Goal: Obtain resource: Obtain resource

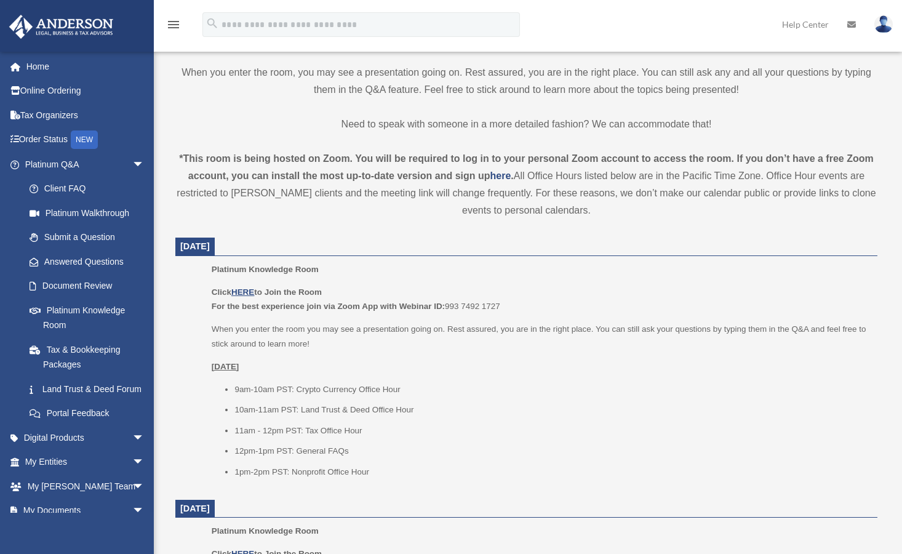
scroll to position [337, 0]
click at [132, 474] on span "arrow_drop_down" at bounding box center [144, 462] width 25 height 25
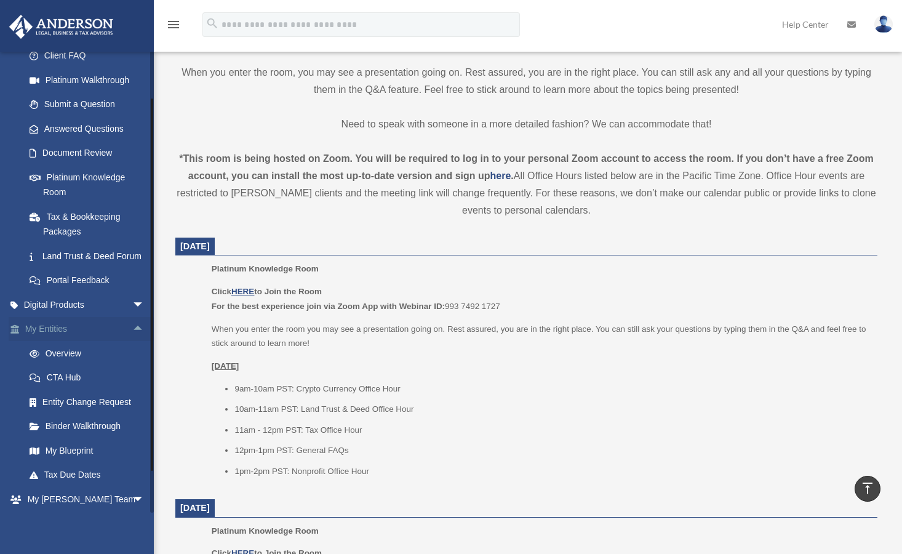
scroll to position [133, 0]
click at [83, 439] on link "Binder Walkthrough" at bounding box center [90, 426] width 146 height 25
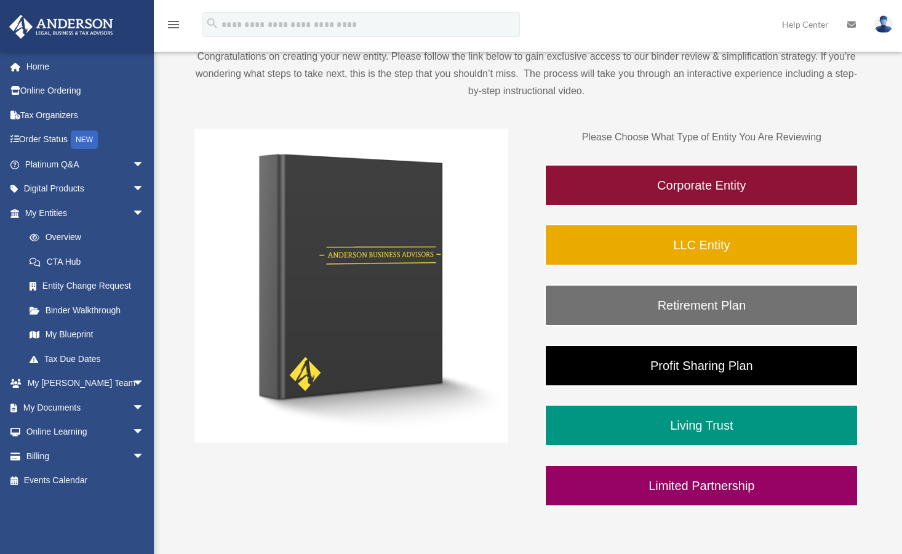
scroll to position [136, 0]
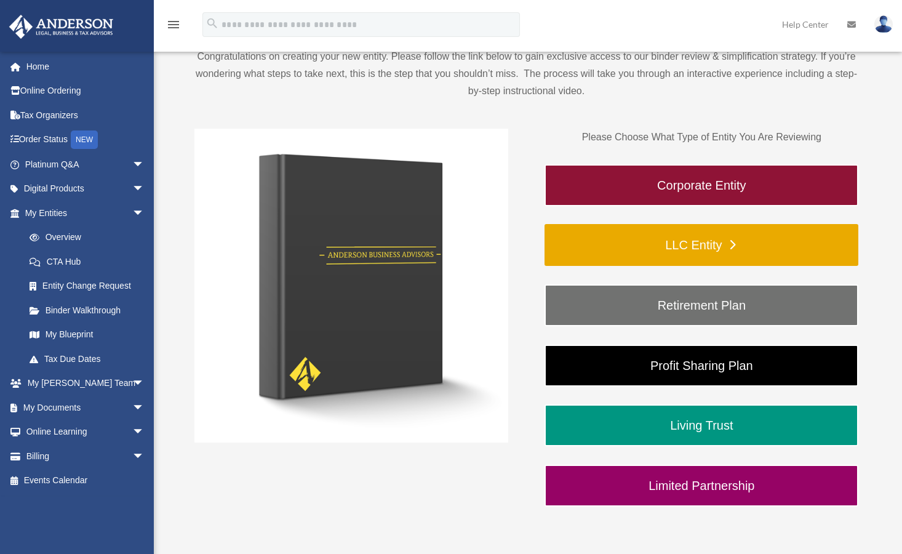
click at [690, 241] on link "LLC Entity" at bounding box center [702, 245] width 314 height 42
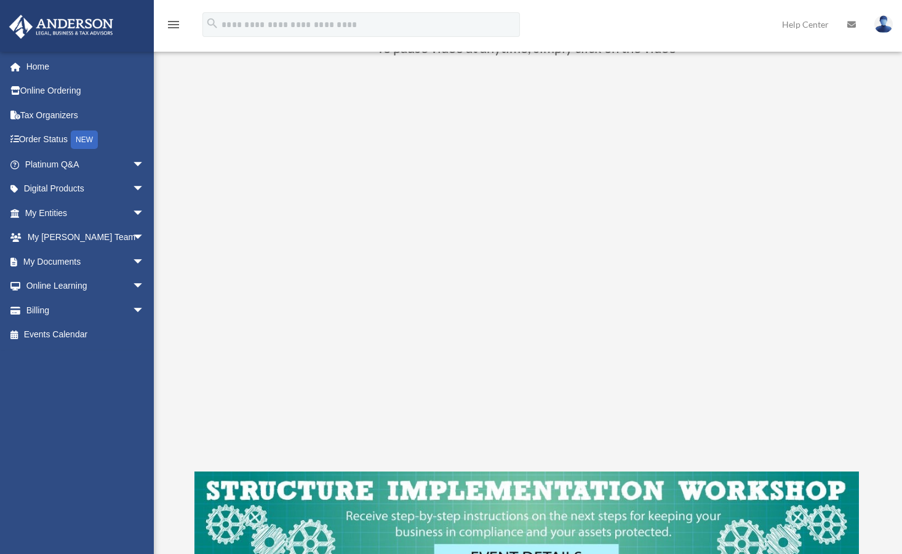
scroll to position [138, 0]
click at [132, 162] on span "arrow_drop_down" at bounding box center [144, 164] width 25 height 25
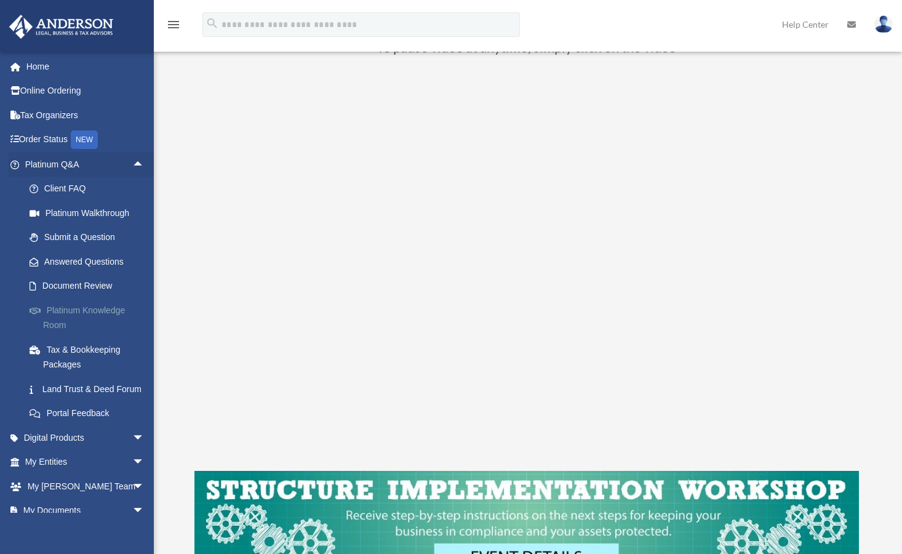
click at [78, 304] on link "Platinum Knowledge Room" at bounding box center [90, 317] width 146 height 39
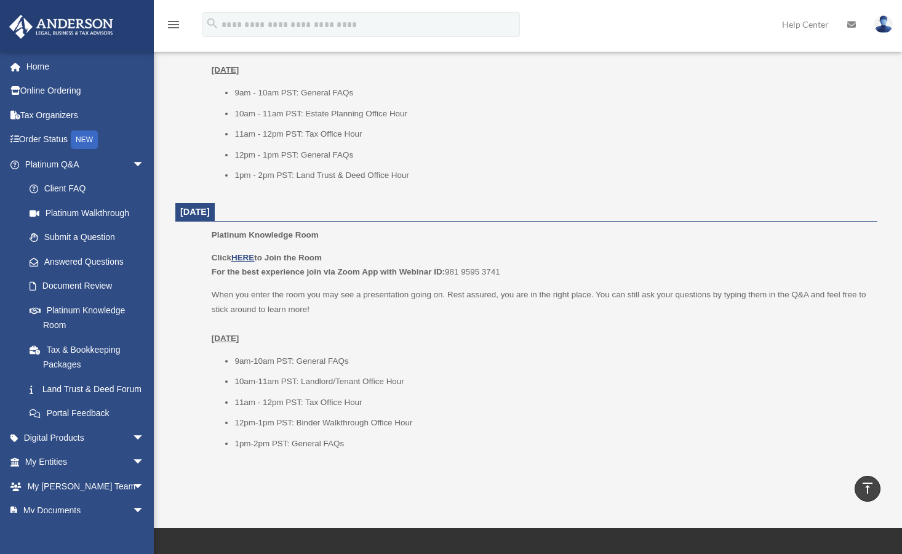
scroll to position [1418, 0]
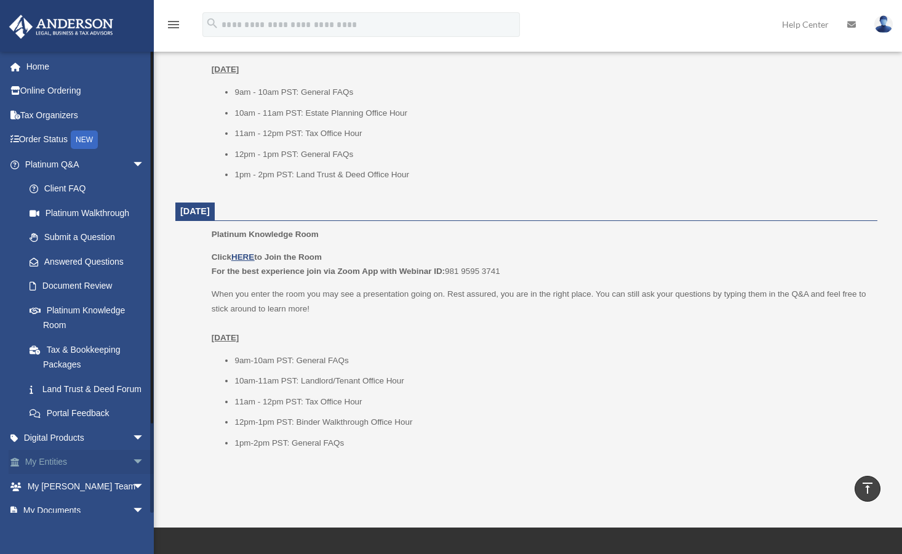
click at [132, 473] on span "arrow_drop_down" at bounding box center [144, 462] width 25 height 25
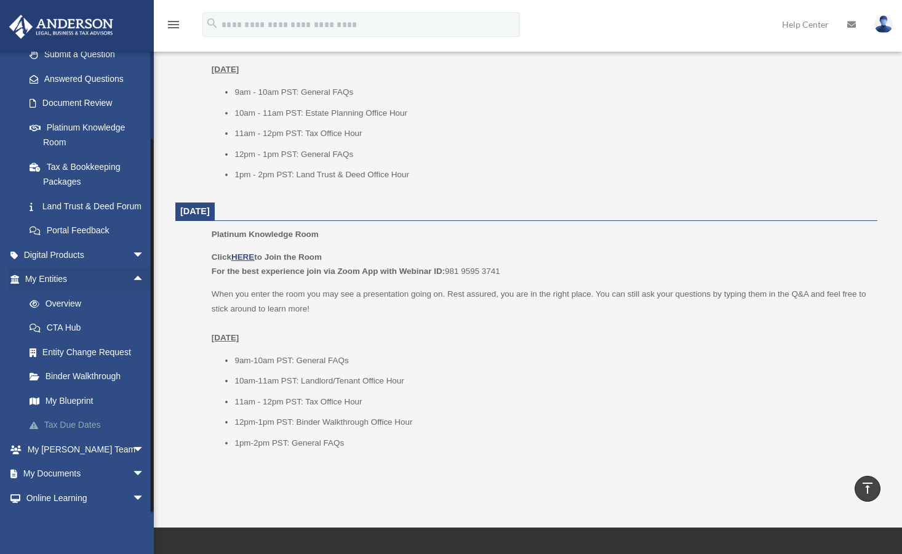
scroll to position [247, 0]
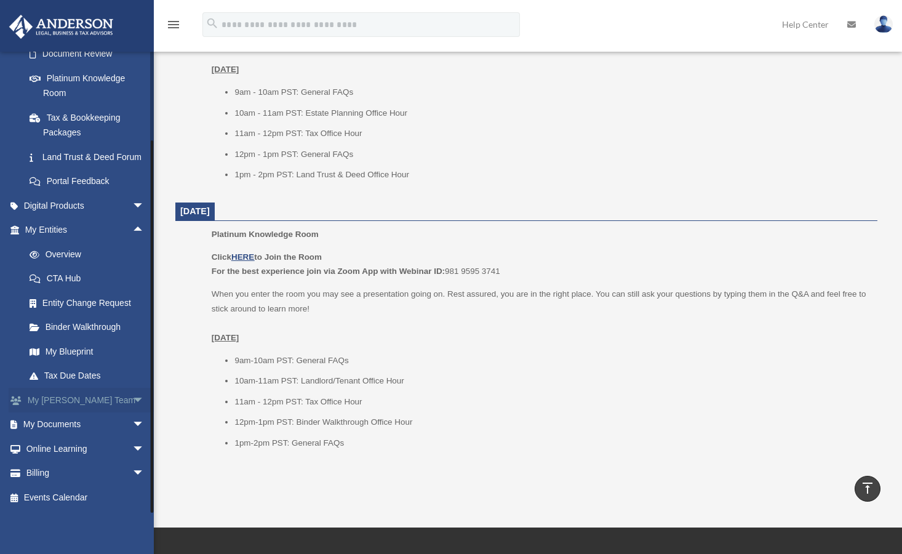
click at [132, 399] on span "arrow_drop_down" at bounding box center [144, 400] width 25 height 25
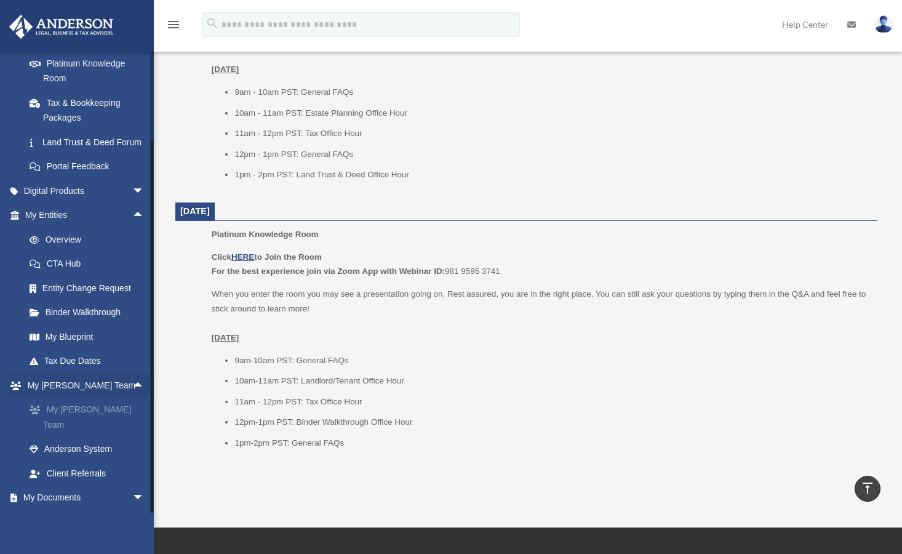
click at [91, 422] on link "My Anderson Team" at bounding box center [90, 417] width 146 height 39
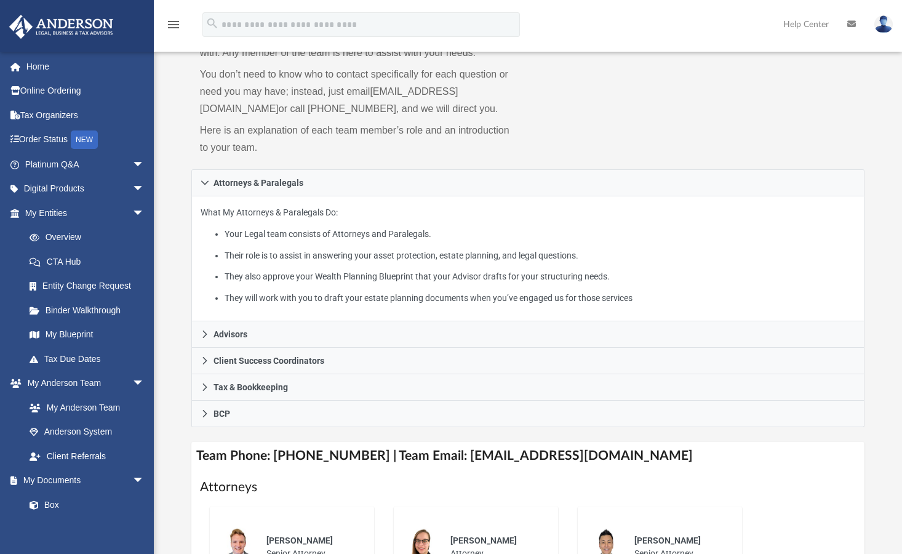
scroll to position [111, 0]
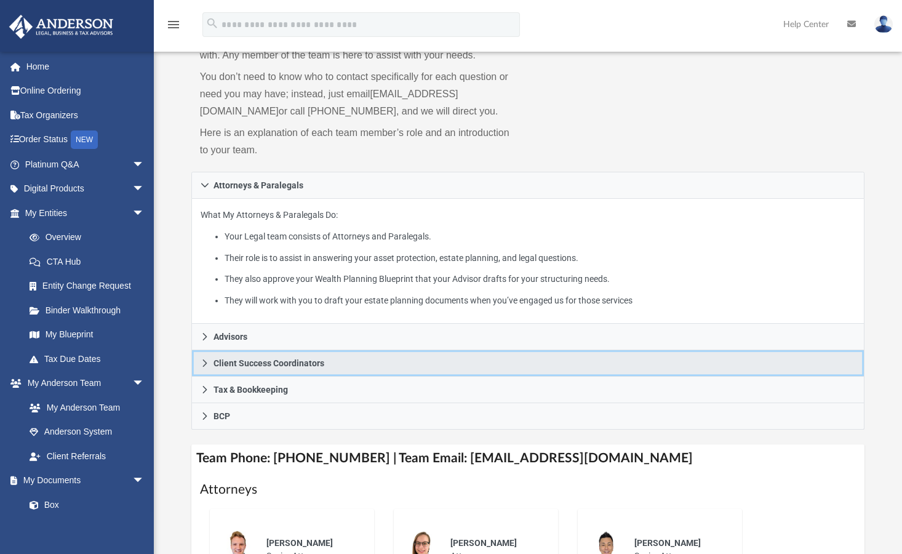
click at [242, 362] on span "Client Success Coordinators" at bounding box center [269, 363] width 111 height 9
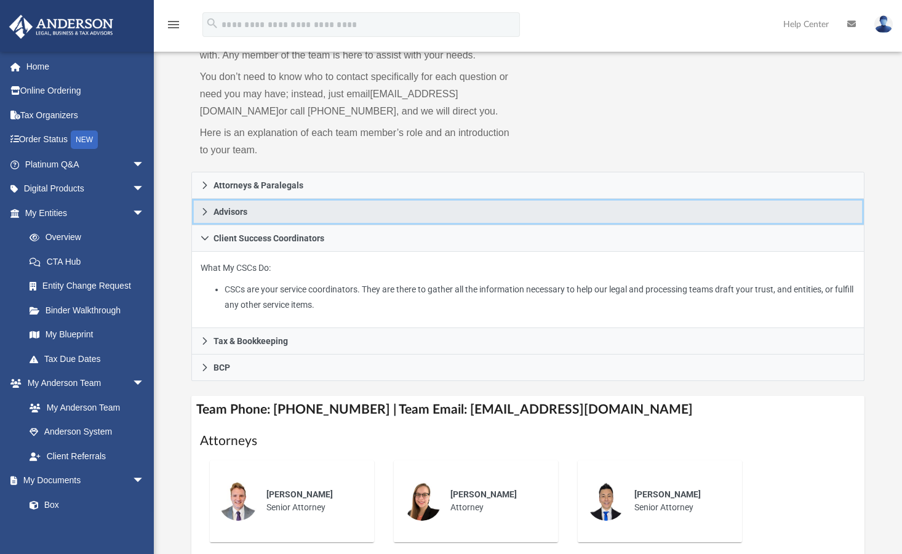
click at [231, 207] on span "Advisors" at bounding box center [231, 211] width 34 height 9
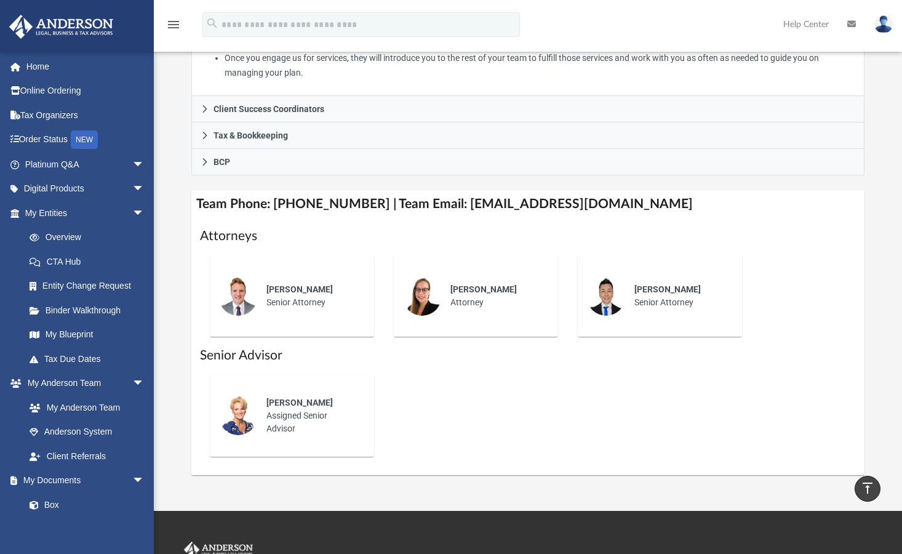
scroll to position [380, 0]
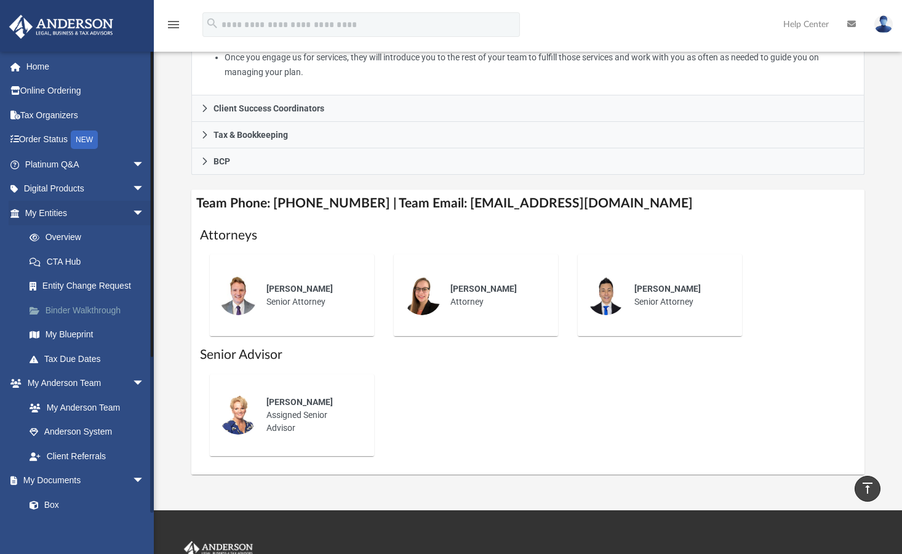
click at [81, 307] on link "Binder Walkthrough" at bounding box center [90, 310] width 146 height 25
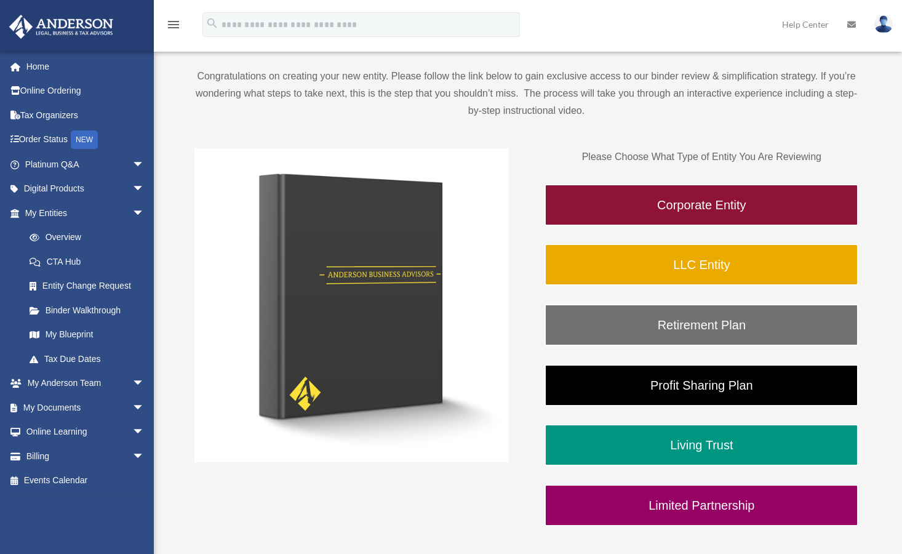
scroll to position [117, 0]
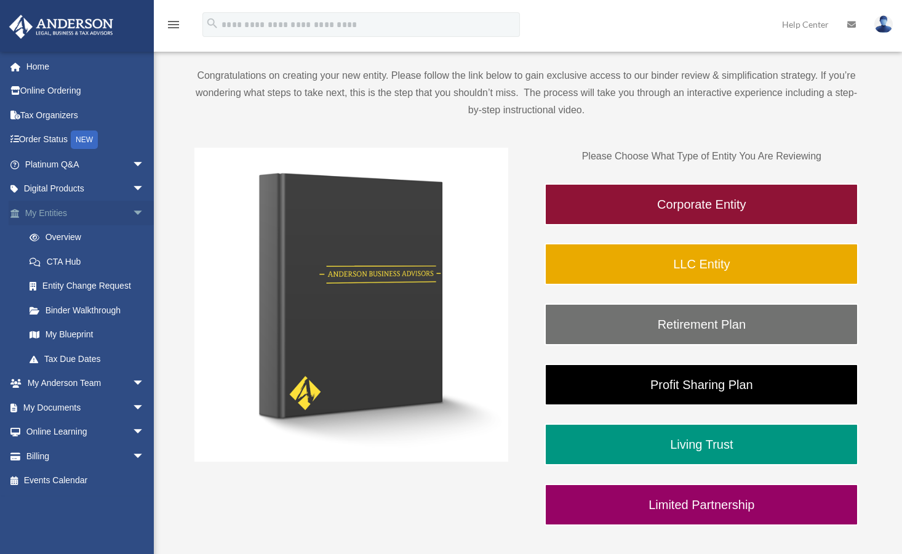
click at [132, 210] on span "arrow_drop_down" at bounding box center [144, 213] width 25 height 25
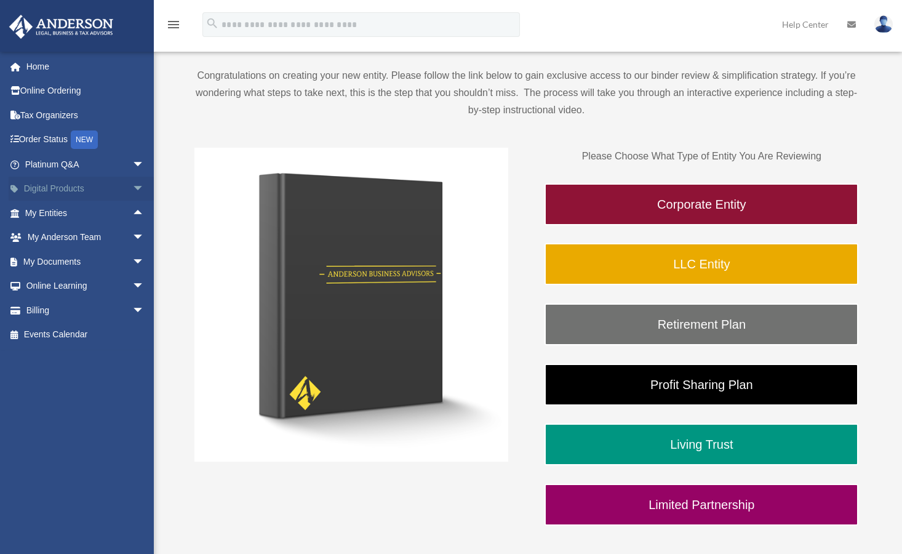
click at [132, 188] on span "arrow_drop_down" at bounding box center [144, 189] width 25 height 25
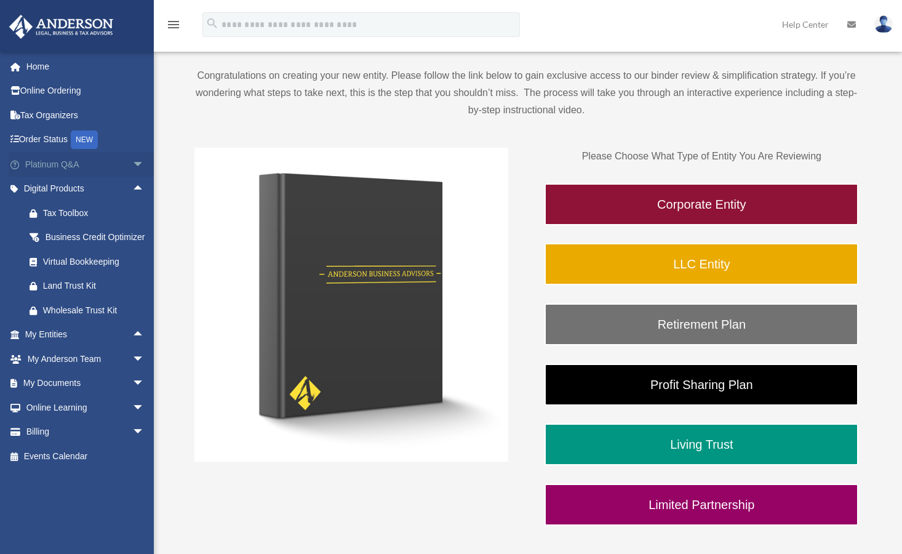
click at [132, 162] on span "arrow_drop_down" at bounding box center [144, 164] width 25 height 25
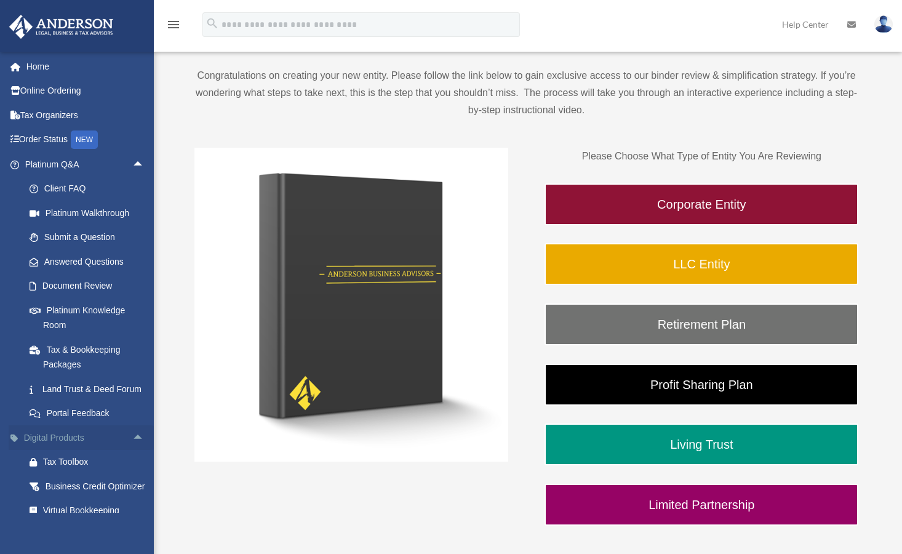
click at [132, 450] on span "arrow_drop_up" at bounding box center [144, 437] width 25 height 25
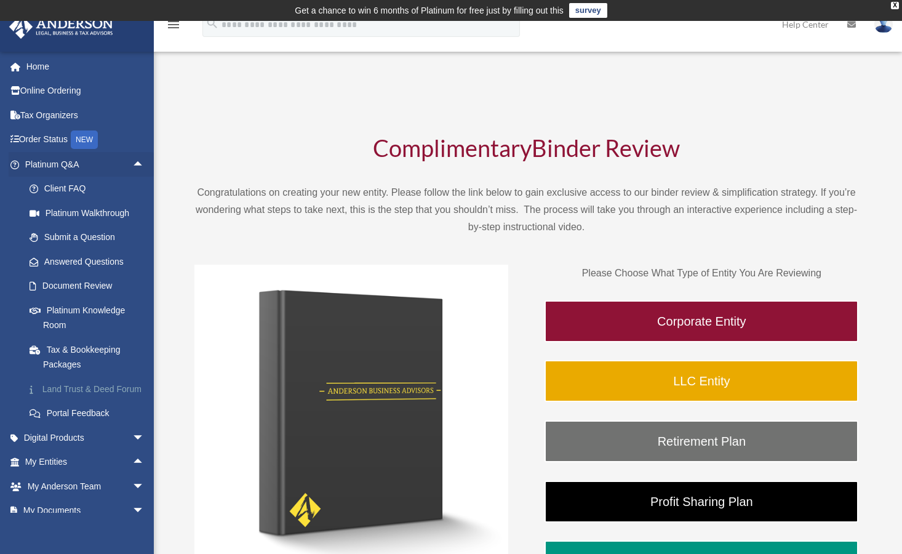
scroll to position [101, 0]
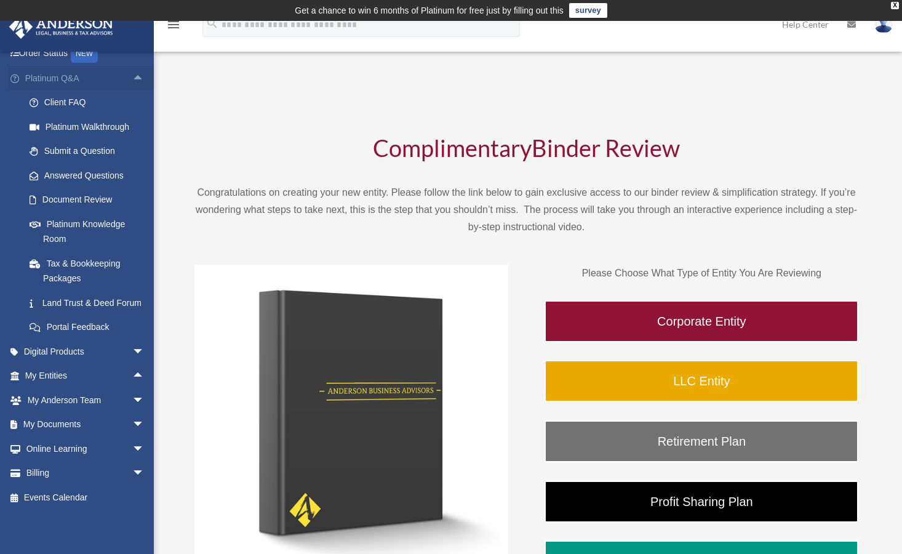
click at [132, 66] on span "arrow_drop_up" at bounding box center [144, 78] width 25 height 25
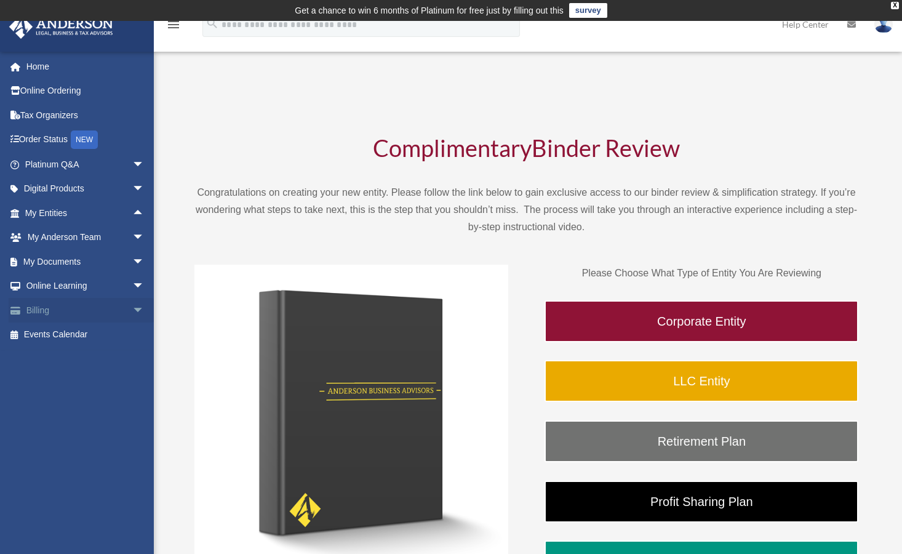
click at [132, 310] on span "arrow_drop_down" at bounding box center [144, 310] width 25 height 25
click at [87, 334] on link "$ Open Invoices" at bounding box center [90, 334] width 146 height 25
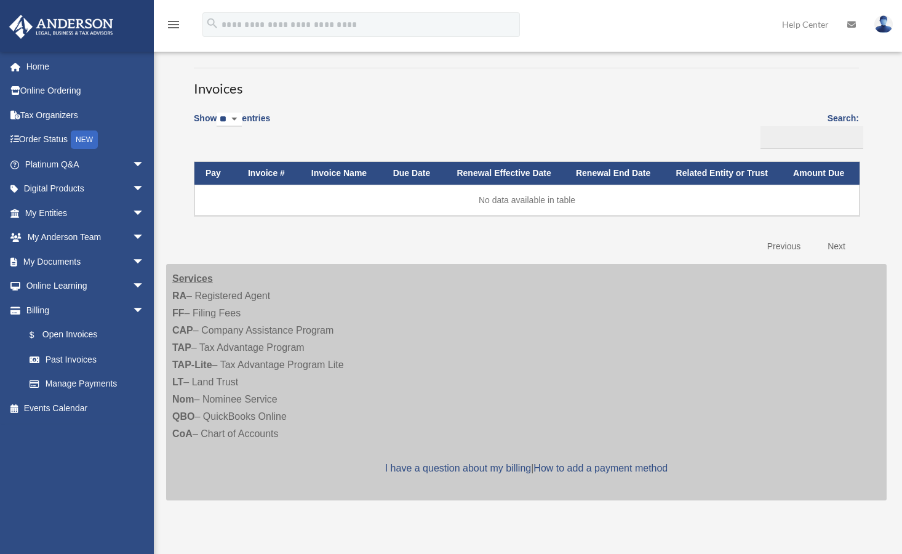
scroll to position [94, 0]
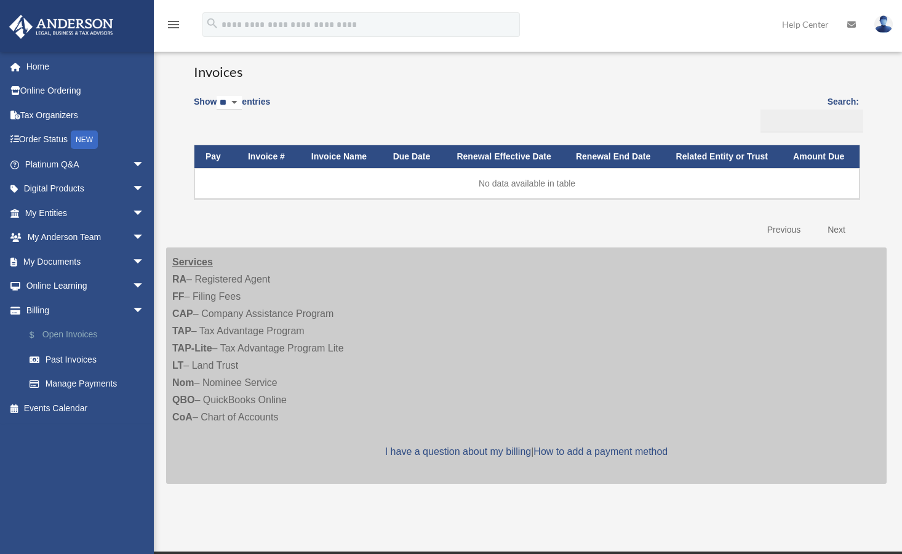
click at [65, 333] on link "$ Open Invoices" at bounding box center [90, 334] width 146 height 25
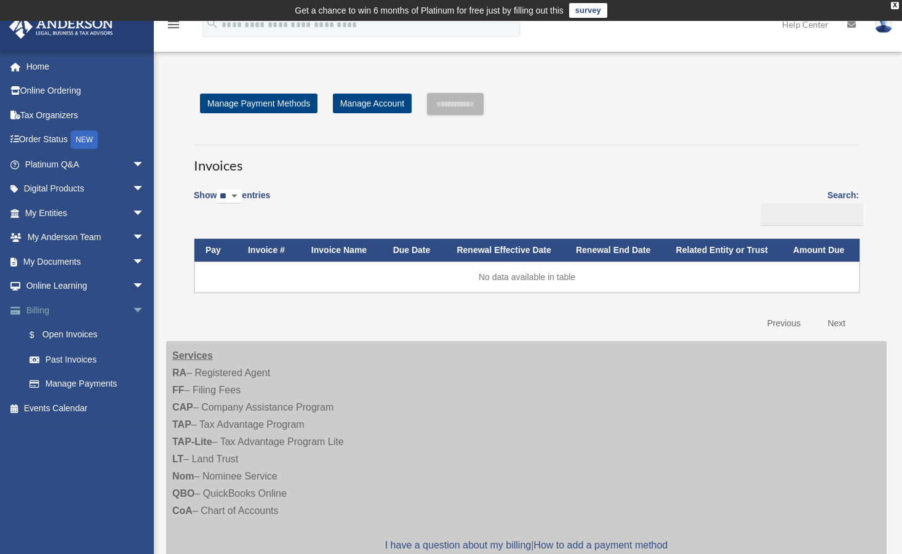
click at [132, 309] on span "arrow_drop_down" at bounding box center [144, 310] width 25 height 25
click at [132, 258] on span "arrow_drop_down" at bounding box center [144, 261] width 25 height 25
click at [55, 279] on link "Box" at bounding box center [90, 286] width 146 height 25
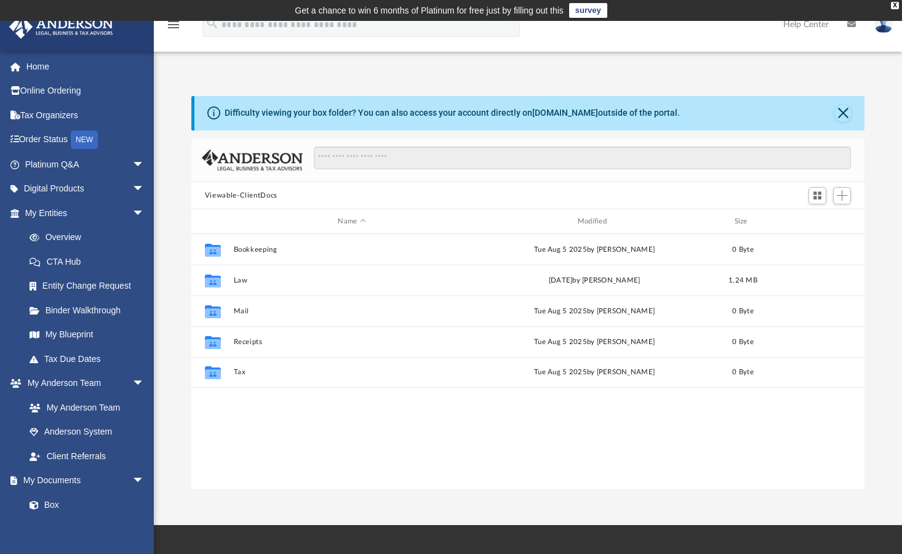
scroll to position [271, 665]
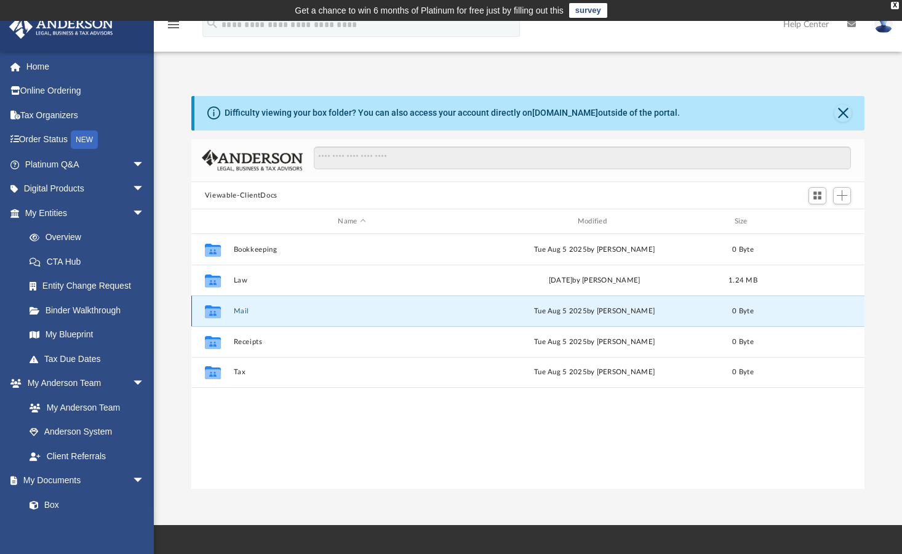
click at [242, 314] on button "Mail" at bounding box center [351, 311] width 237 height 8
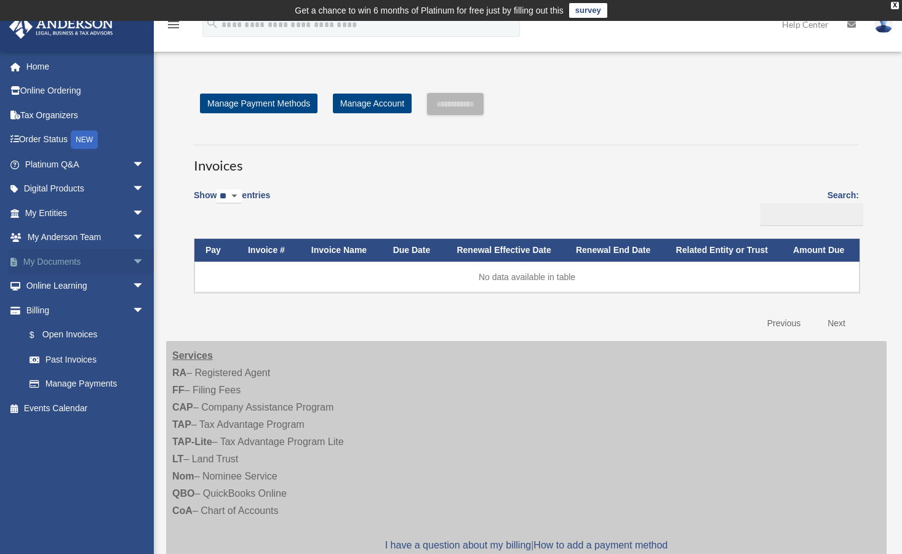
click at [132, 260] on span "arrow_drop_down" at bounding box center [144, 261] width 25 height 25
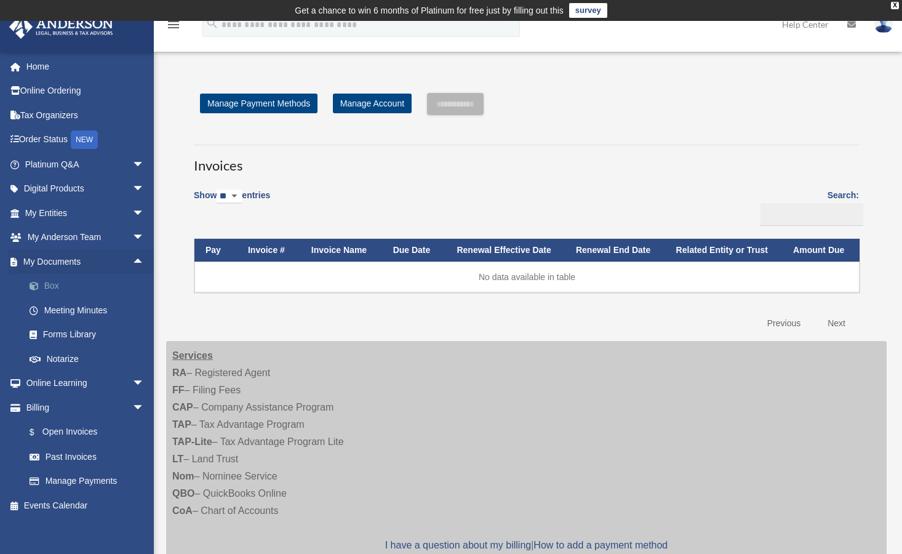
click at [50, 282] on link "Box" at bounding box center [90, 286] width 146 height 25
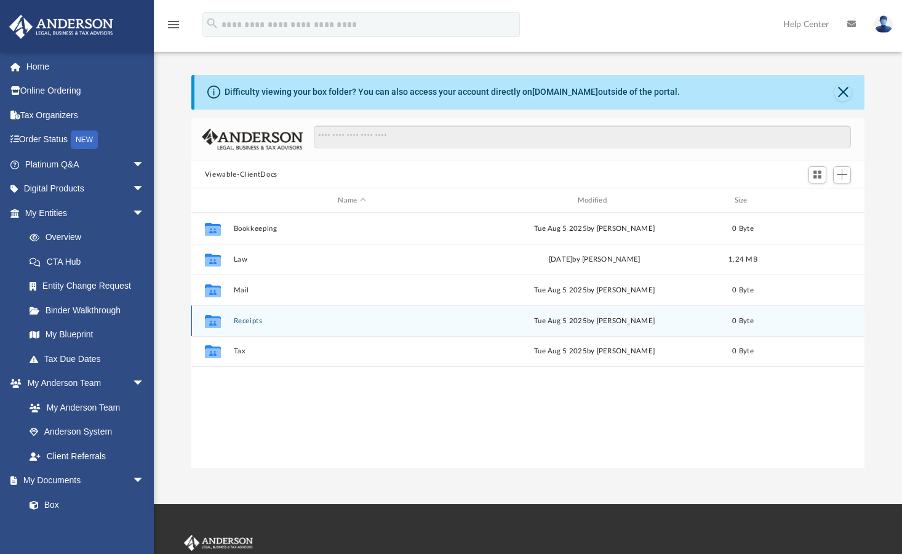
scroll to position [271, 665]
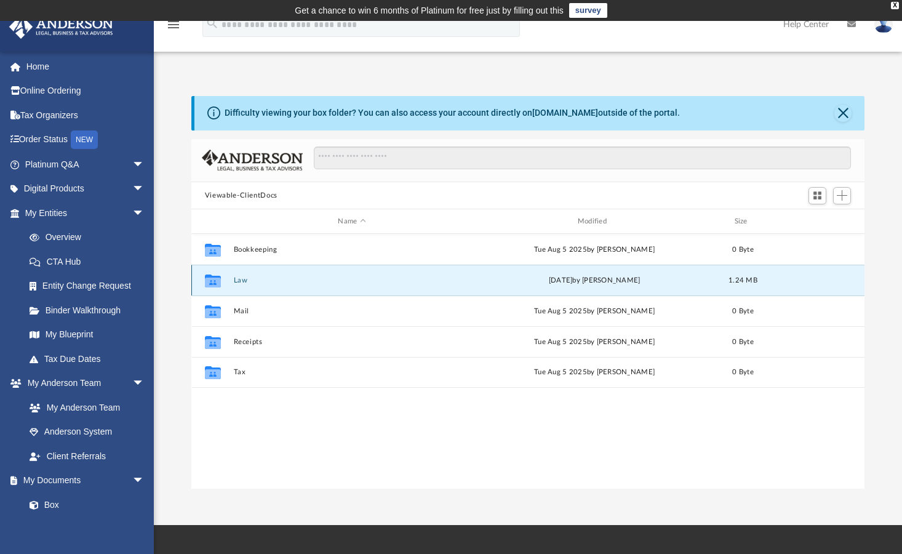
click at [236, 278] on button "Law" at bounding box center [351, 280] width 237 height 8
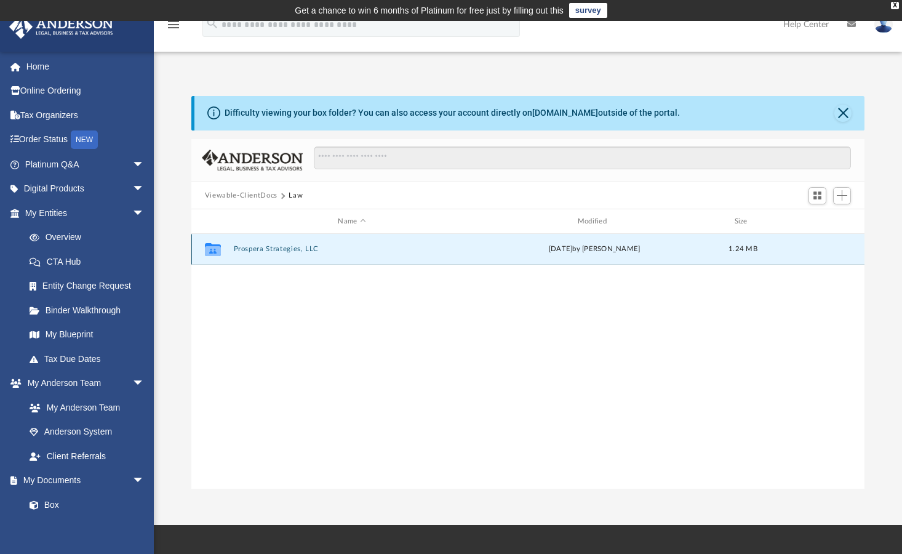
click at [289, 248] on button "Prospera Strategies, LLC" at bounding box center [351, 250] width 237 height 8
click at [260, 248] on button "Initial Docs" at bounding box center [351, 250] width 237 height 8
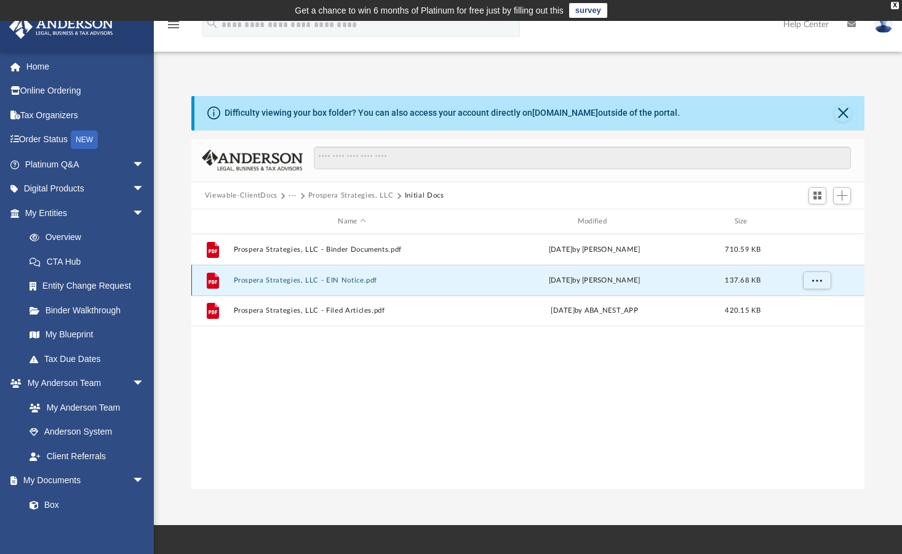
click at [274, 279] on button "Prospera Strategies, LLC - EIN Notice.pdf" at bounding box center [351, 280] width 237 height 8
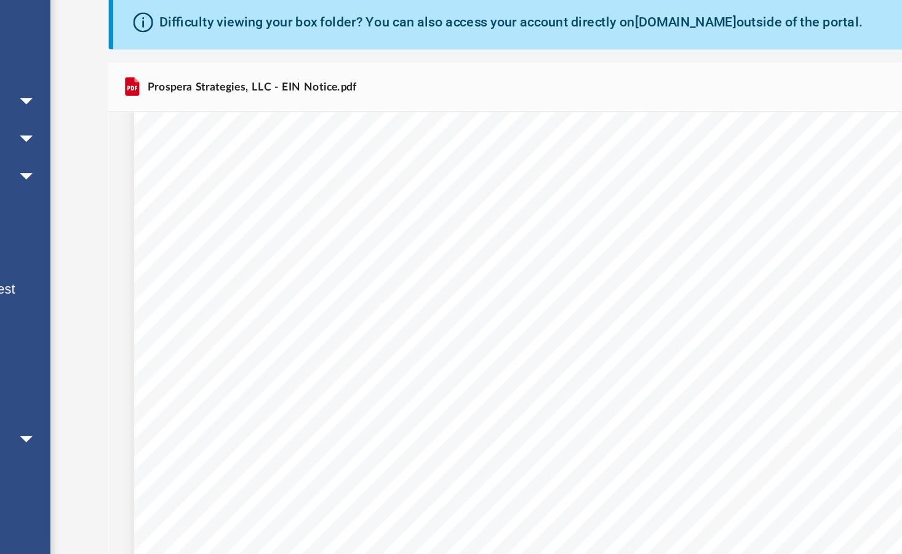
scroll to position [0, 0]
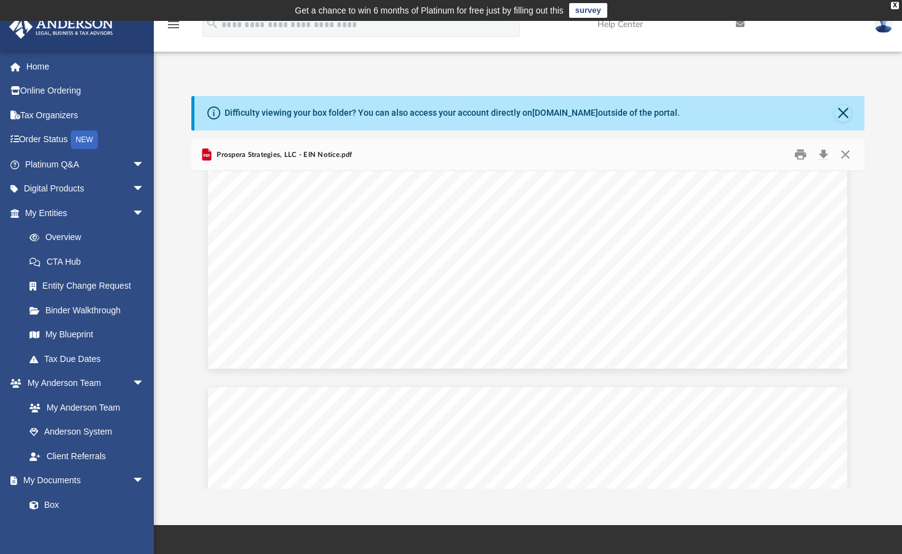
scroll to position [727, 0]
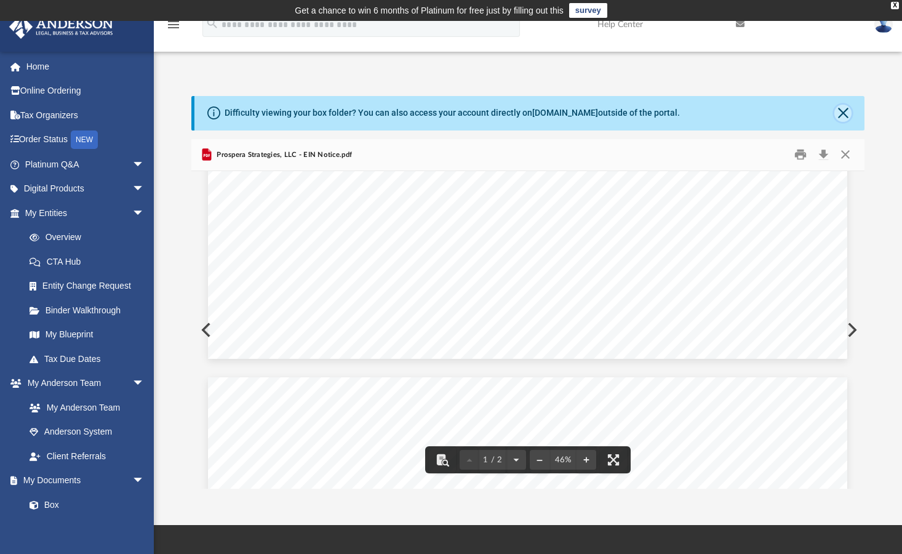
click at [845, 111] on button "Close" at bounding box center [842, 113] width 17 height 17
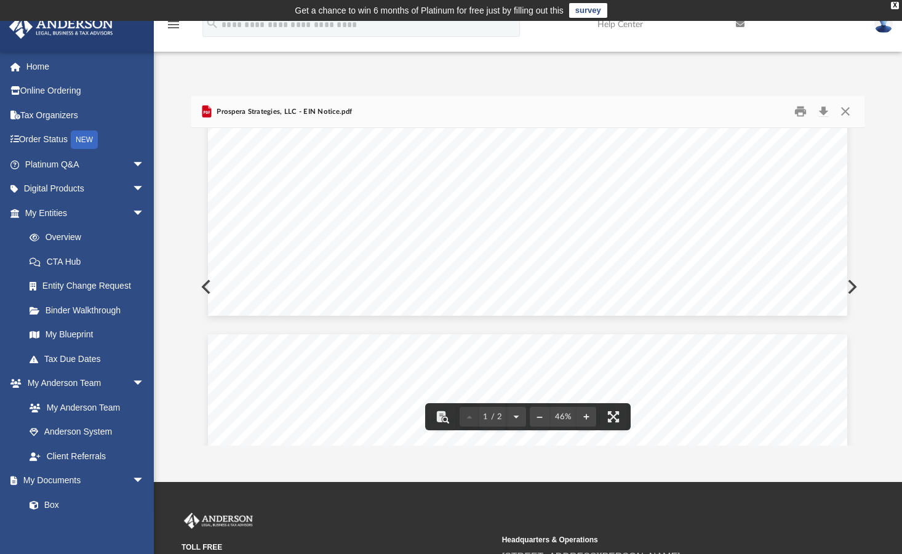
click at [132, 214] on span "arrow_drop_down" at bounding box center [144, 213] width 25 height 25
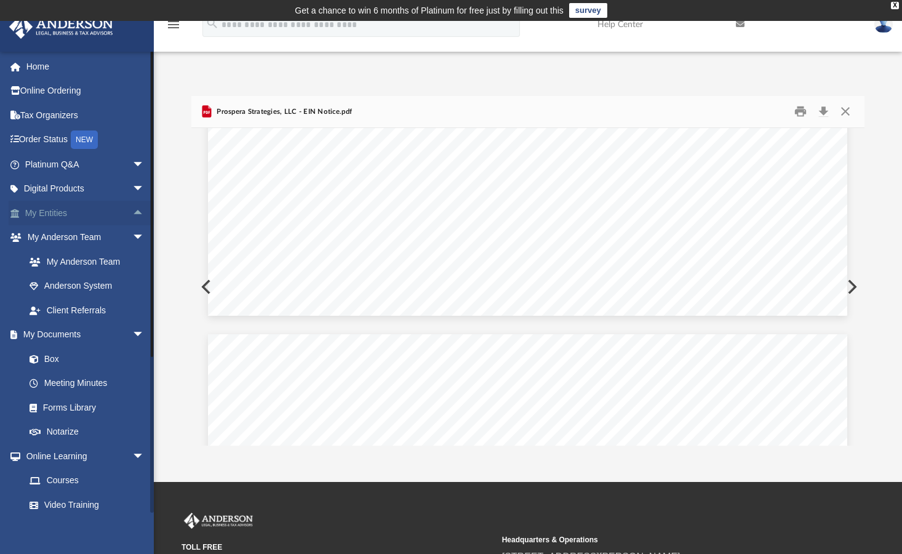
click at [132, 214] on span "arrow_drop_up" at bounding box center [144, 213] width 25 height 25
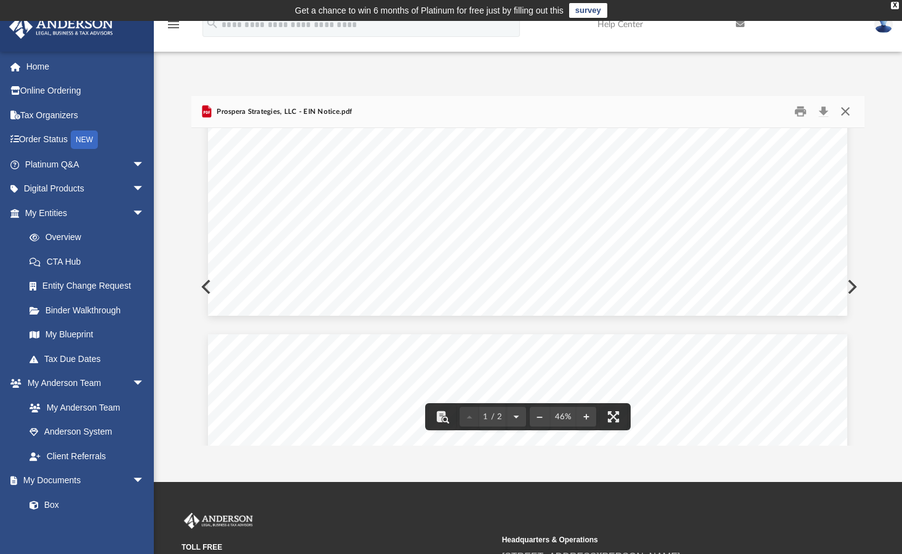
click at [846, 115] on button "Close" at bounding box center [845, 111] width 22 height 19
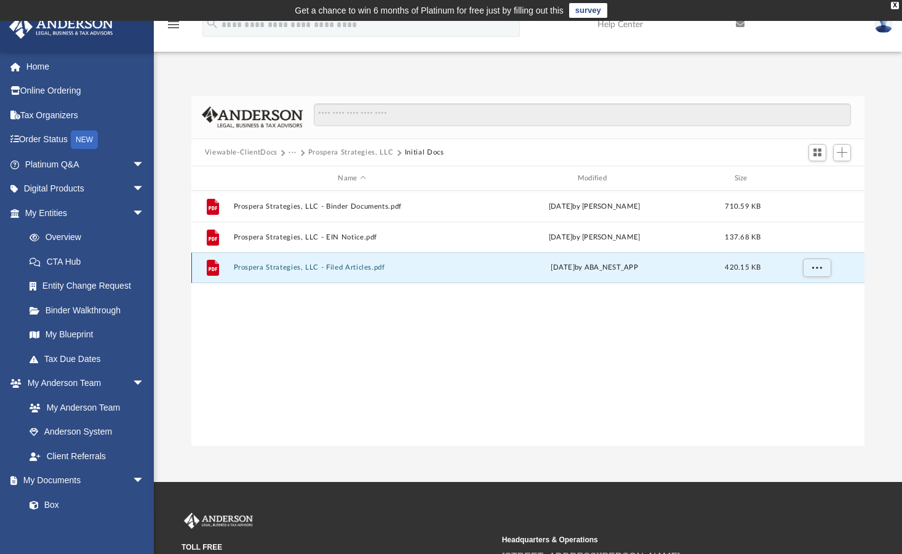
click at [298, 265] on button "Prospera Strategies, LLC - Filed Articles.pdf" at bounding box center [351, 268] width 237 height 8
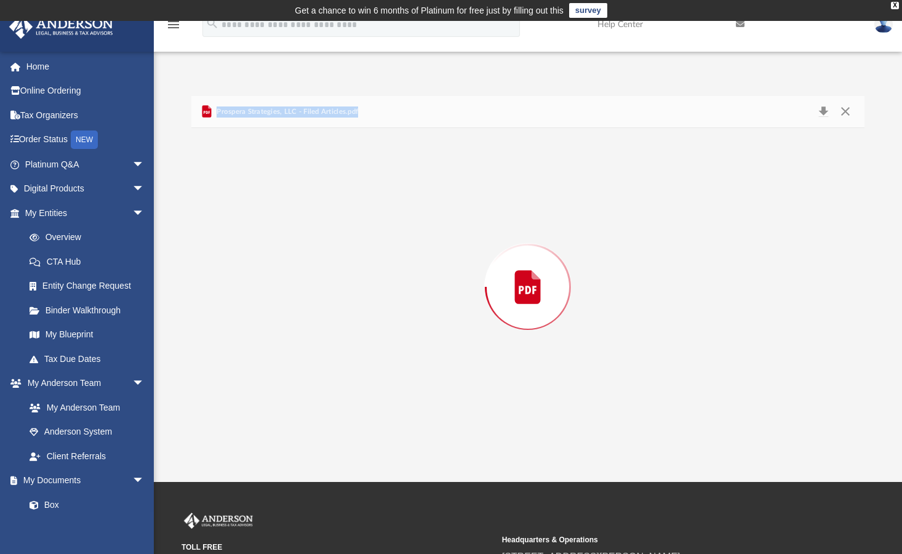
click at [298, 265] on div "Preview" at bounding box center [527, 287] width 673 height 318
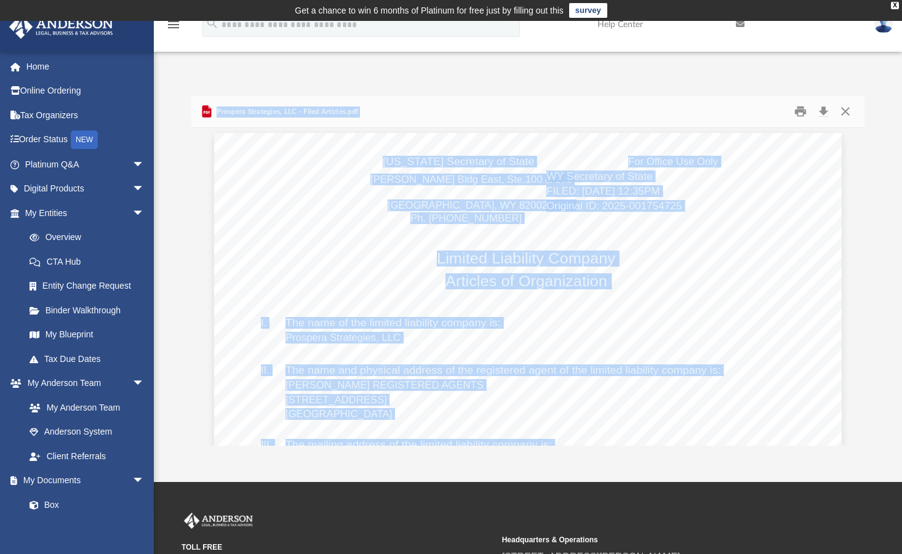
scroll to position [0, 0]
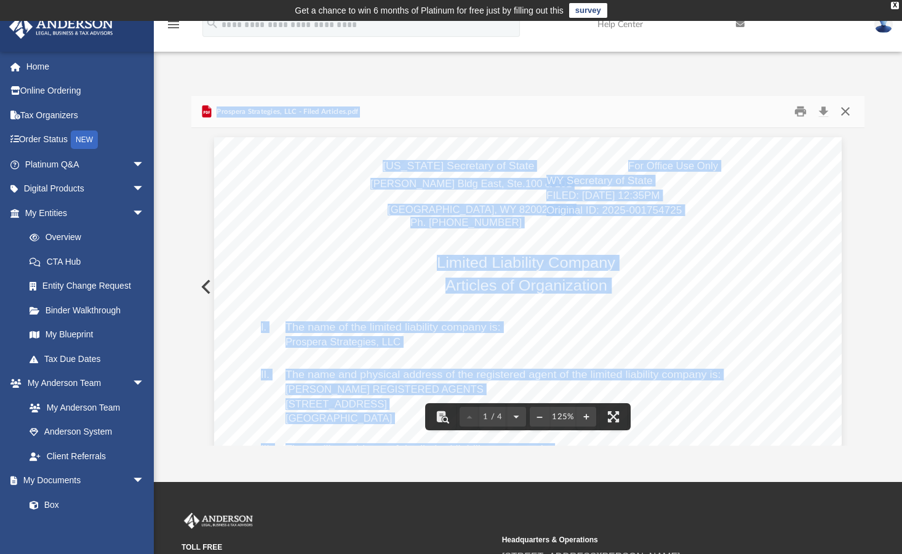
click at [846, 111] on button "Close" at bounding box center [845, 111] width 22 height 19
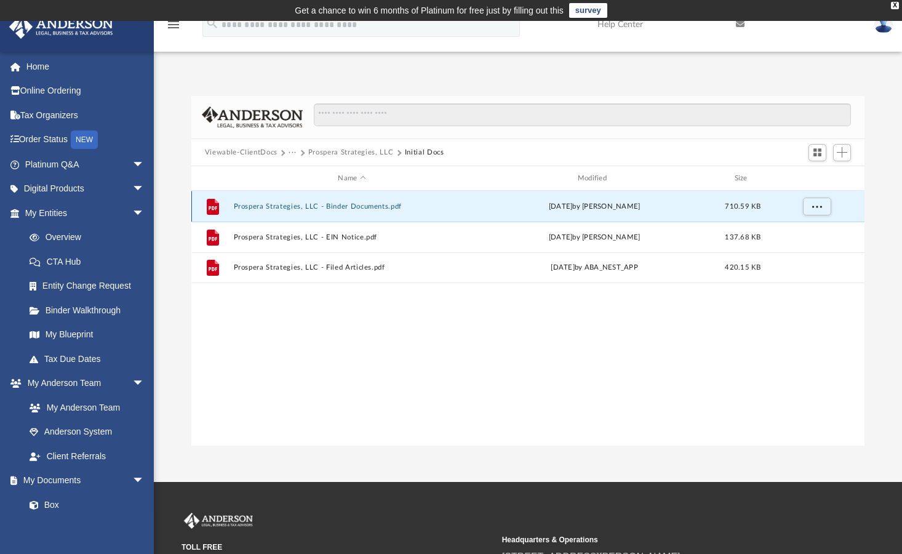
click at [376, 206] on button "Prospera Strategies, LLC - Binder Documents.pdf" at bounding box center [351, 206] width 237 height 8
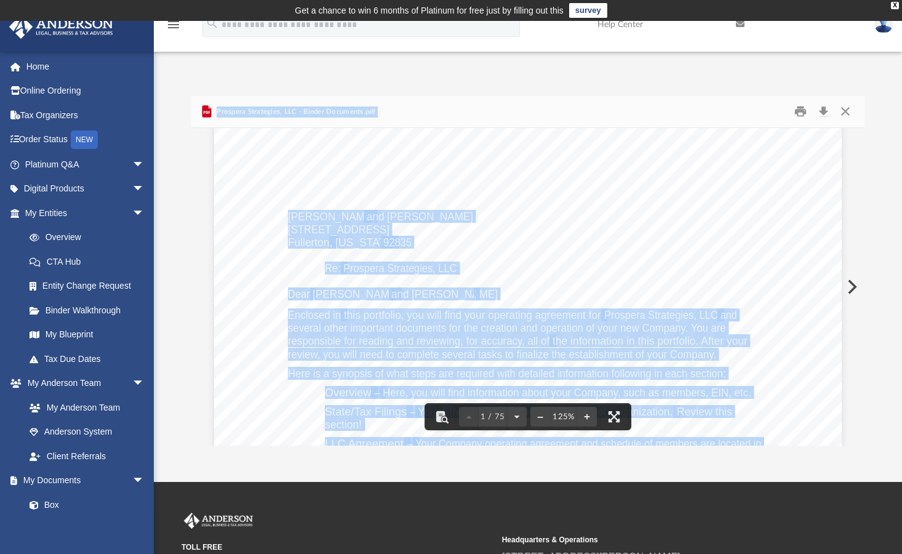
scroll to position [54, 0]
click at [242, 372] on div "Jill Ann Reodica and Alfie Reodica 2600 Middlesex Place Fullerton , California …" at bounding box center [528, 489] width 628 height 812
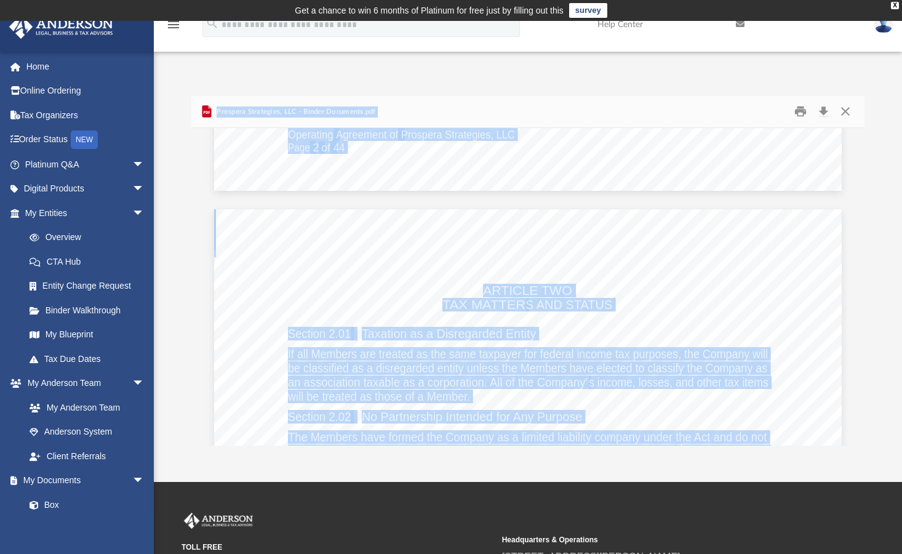
scroll to position [11559, 0]
click at [844, 111] on button "Close" at bounding box center [845, 111] width 22 height 19
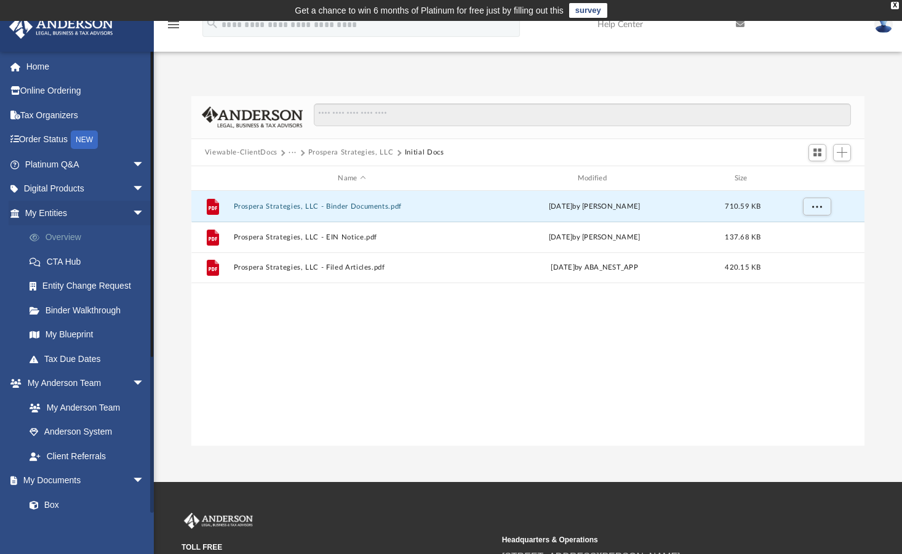
click at [69, 233] on link "Overview" at bounding box center [90, 237] width 146 height 25
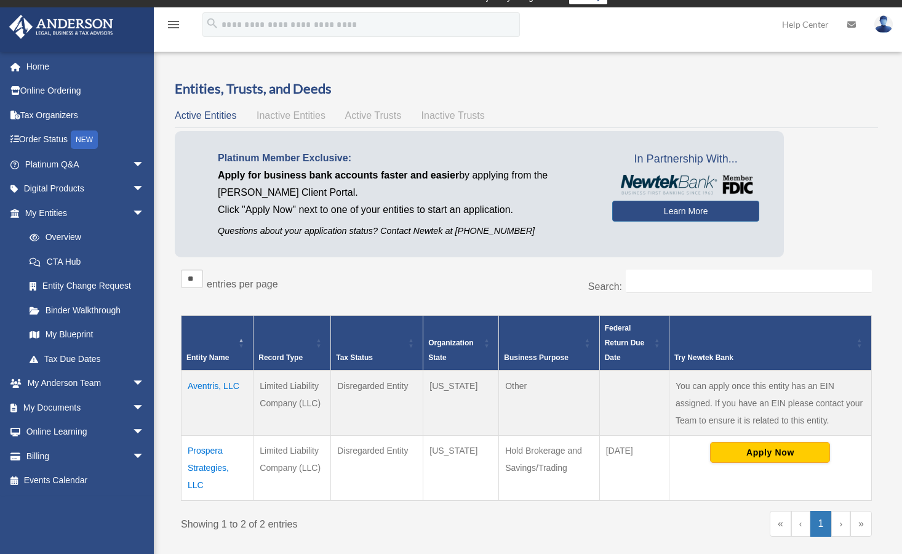
scroll to position [118, 0]
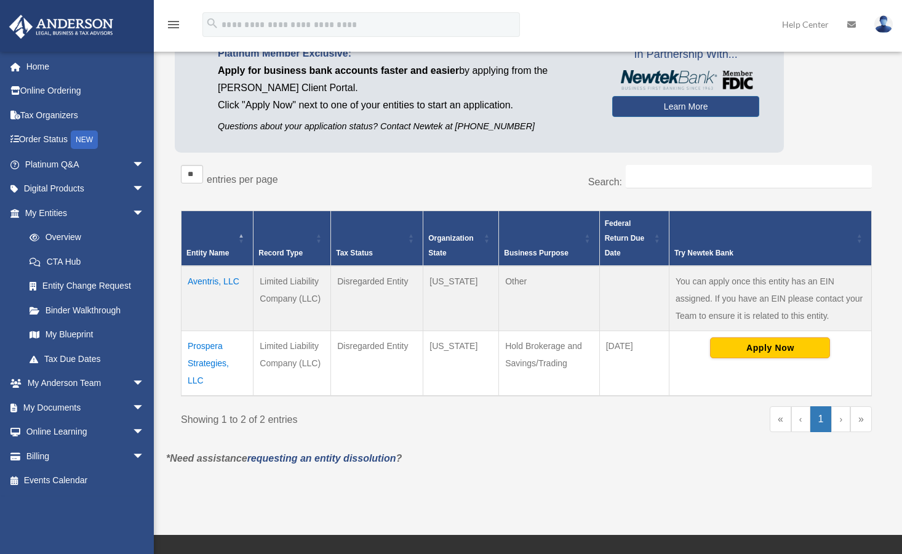
click at [478, 428] on div "Showing 1 to 2 of 2 entries" at bounding box center [349, 417] width 337 height 22
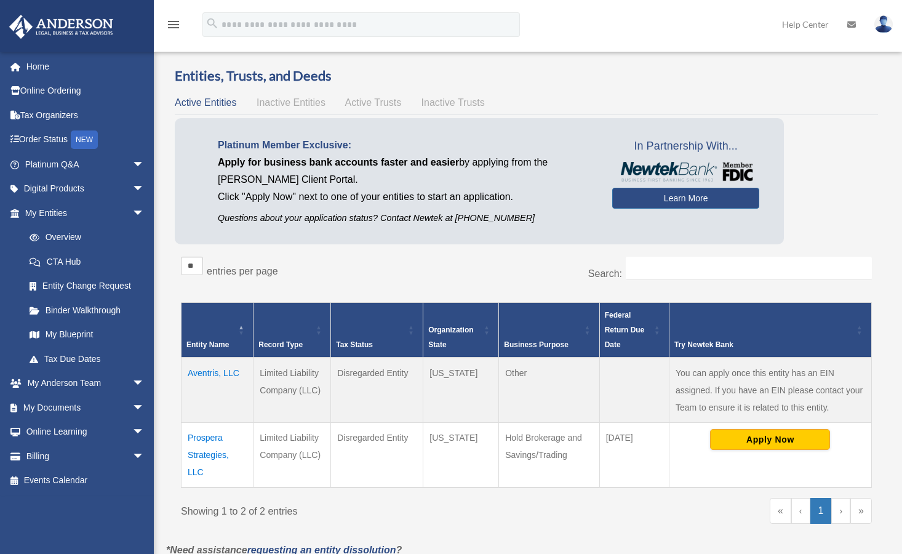
scroll to position [0, 0]
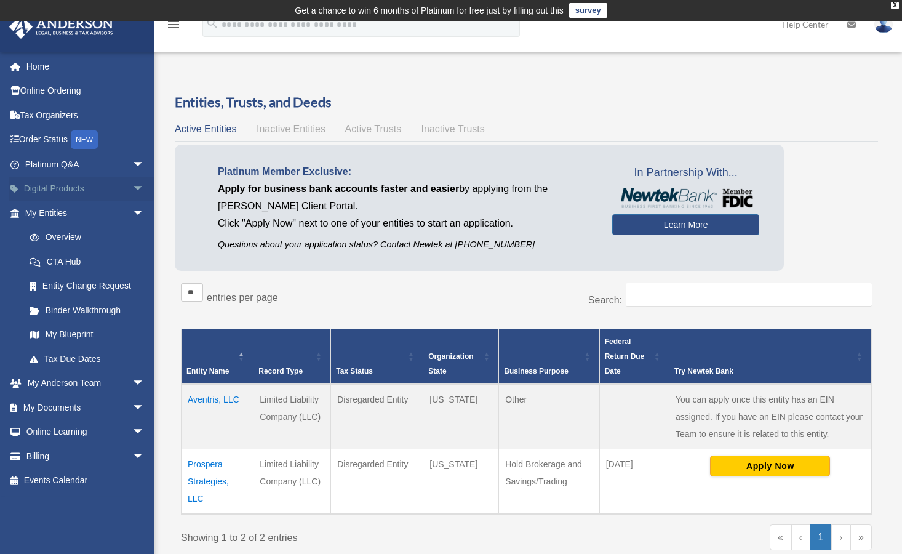
click at [132, 187] on span "arrow_drop_down" at bounding box center [144, 189] width 25 height 25
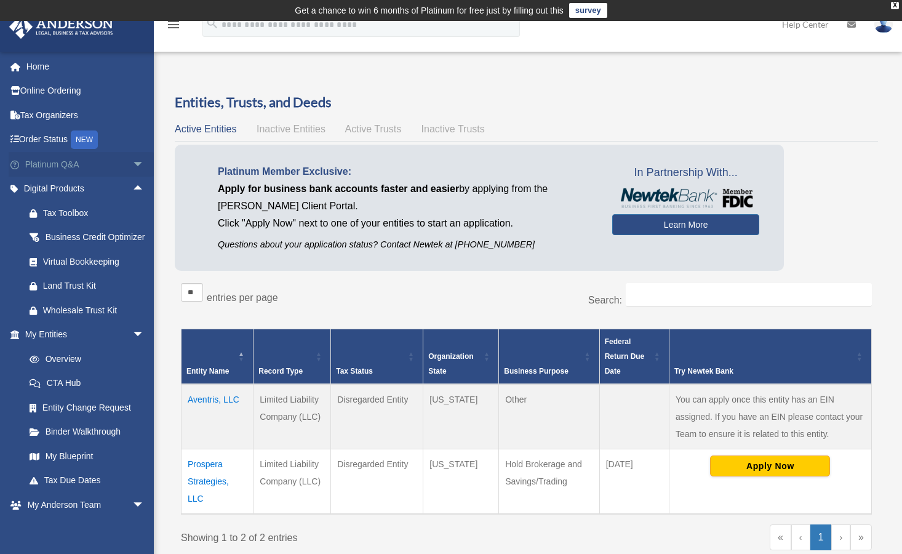
click at [132, 163] on span "arrow_drop_down" at bounding box center [144, 164] width 25 height 25
